Goal: Transaction & Acquisition: Purchase product/service

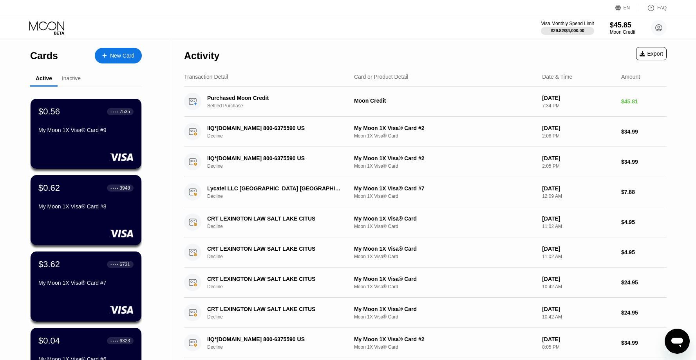
click at [116, 57] on div "New Card" at bounding box center [122, 55] width 24 height 7
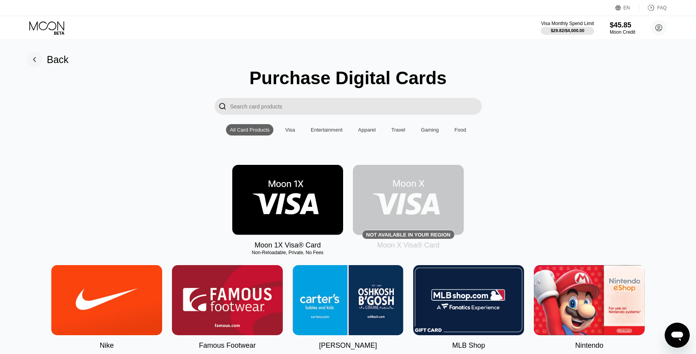
click at [268, 190] on img at bounding box center [287, 200] width 111 height 70
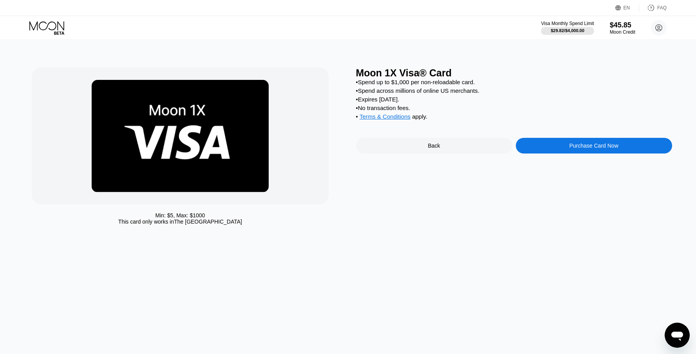
click at [569, 148] on div "Purchase Card Now" at bounding box center [593, 146] width 49 height 6
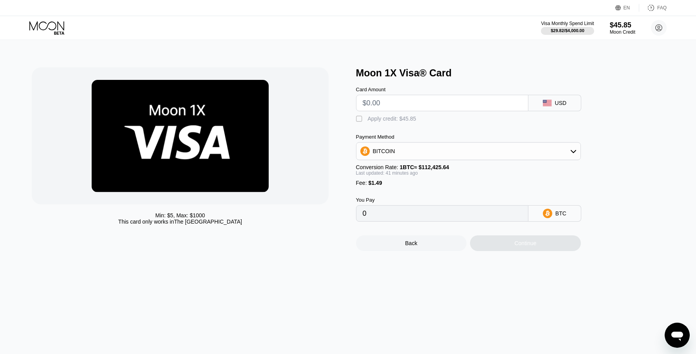
click at [484, 108] on input "text" at bounding box center [442, 103] width 159 height 16
type input "$4"
type input "0.00004890"
type input "$45"
type input "0.00041408"
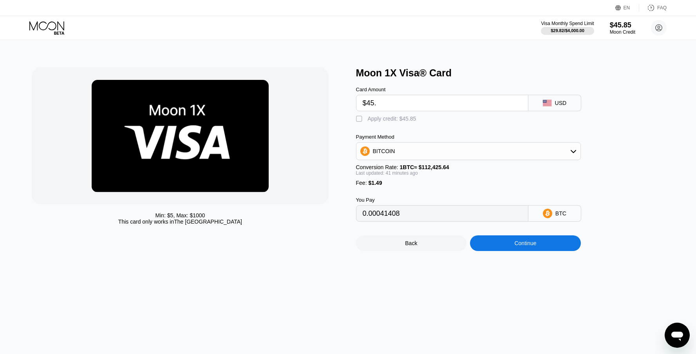
type input "$45.8"
type input "0.00042121"
type input "$4"
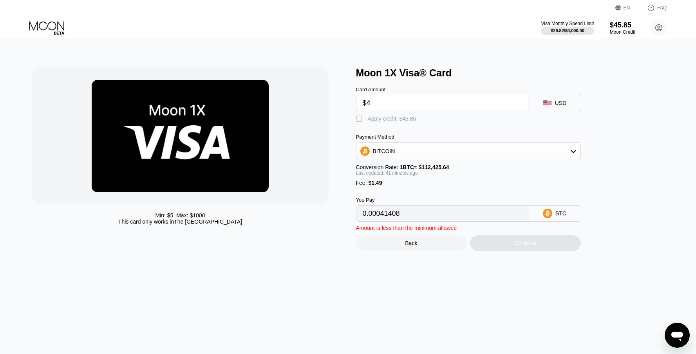
type input "0.00004890"
type input "0"
type input "$44"
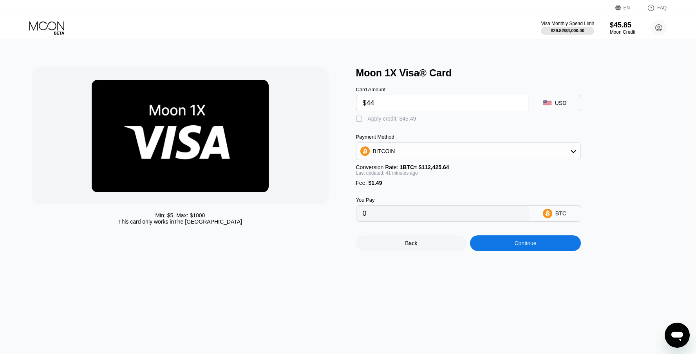
type input "0.00040517"
type input "$44.3"
type input "0.00040785"
type input "$44.35"
type input "0.00040829"
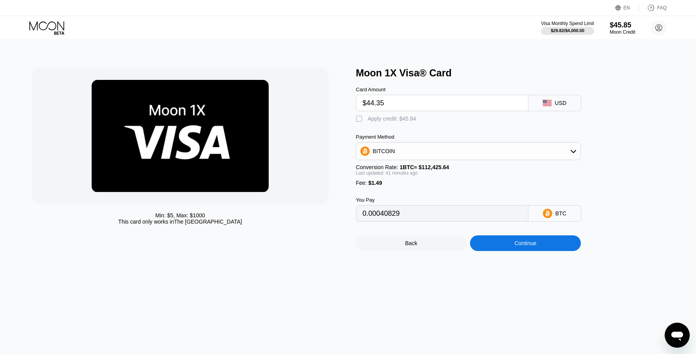
type input "$44.35"
click at [360, 120] on div "" at bounding box center [360, 119] width 8 height 8
click at [460, 159] on div "BITCOIN" at bounding box center [468, 151] width 224 height 16
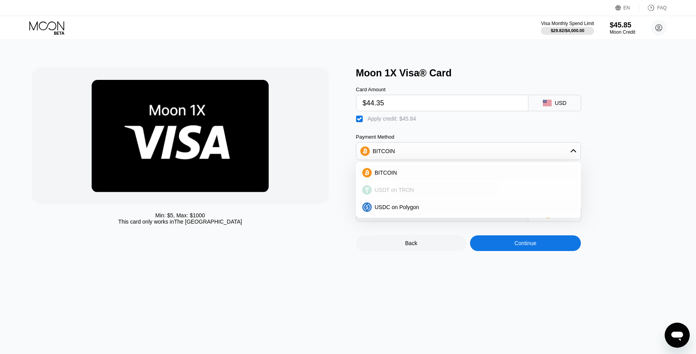
click at [431, 188] on div "USDT on TRON" at bounding box center [473, 190] width 203 height 6
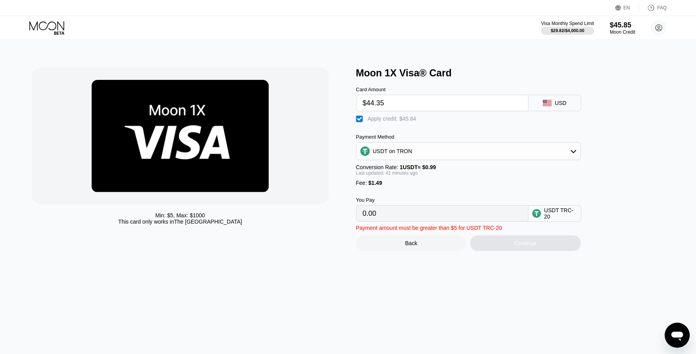
click at [442, 158] on div "USDT on TRON" at bounding box center [468, 151] width 224 height 16
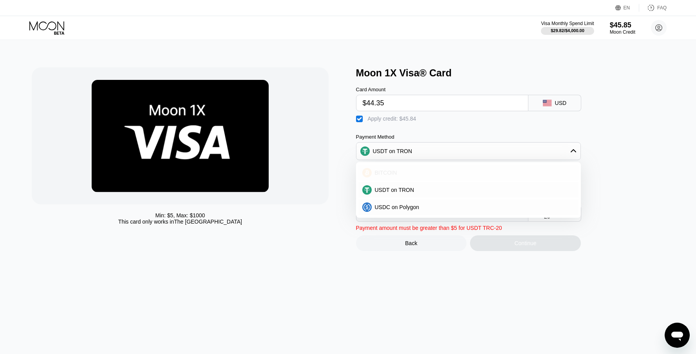
click at [430, 173] on div "BITCOIN" at bounding box center [473, 173] width 203 height 6
type input "0"
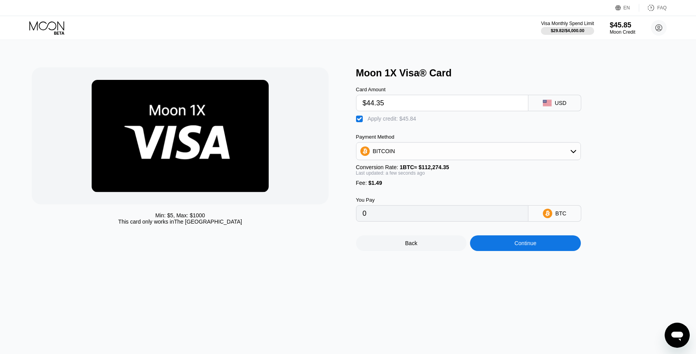
click at [541, 244] on div "Continue" at bounding box center [525, 243] width 111 height 16
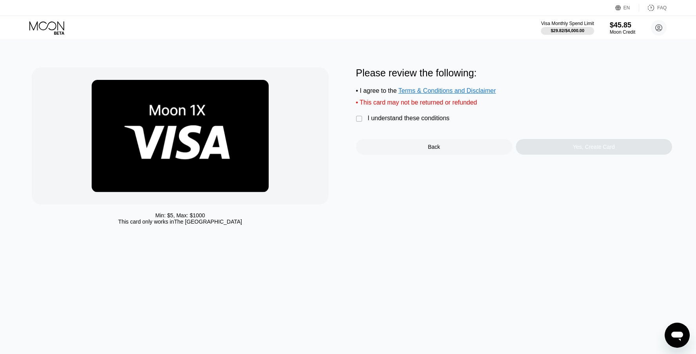
click at [358, 121] on div "" at bounding box center [360, 119] width 8 height 8
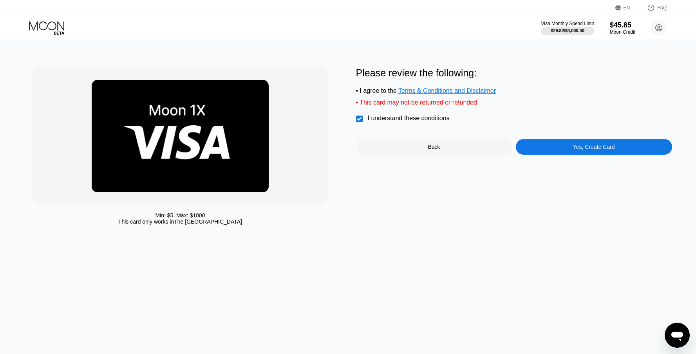
click at [573, 149] on div "Yes, Create Card" at bounding box center [594, 147] width 42 height 6
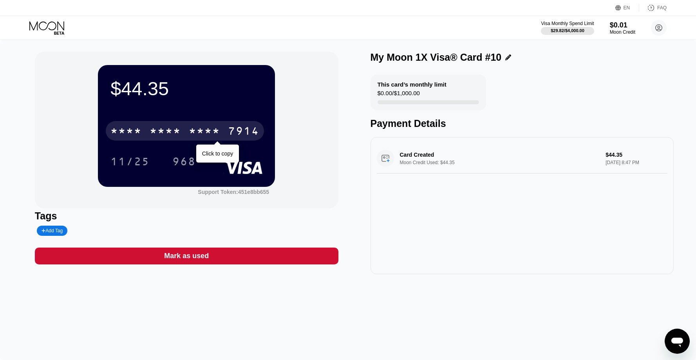
click at [235, 130] on div "7914" at bounding box center [243, 132] width 31 height 13
